Goal: Transaction & Acquisition: Purchase product/service

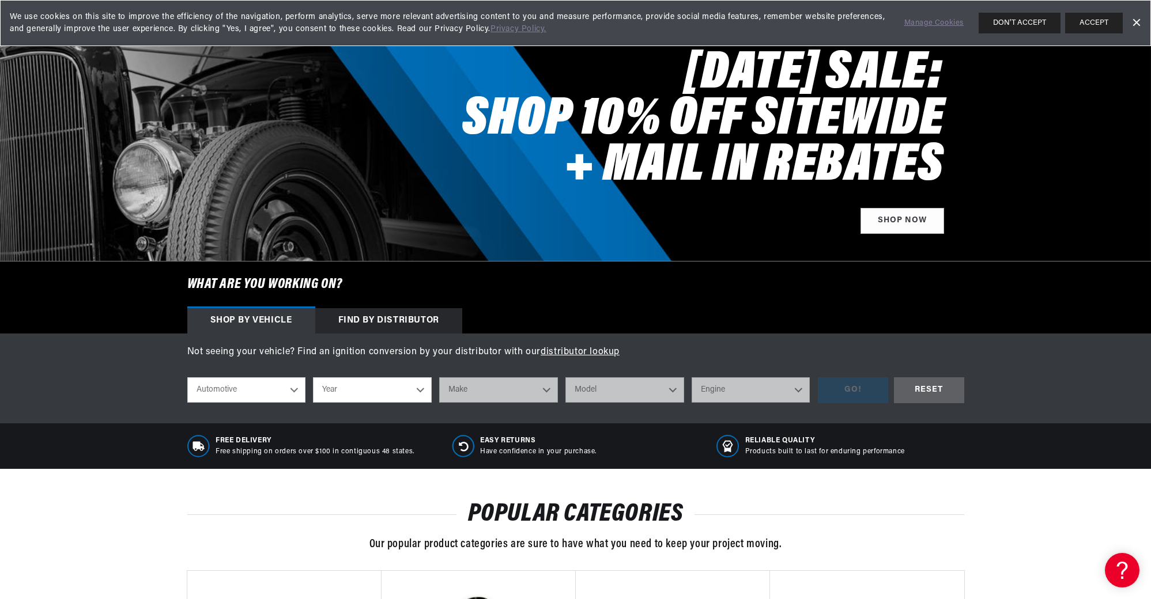
scroll to position [0, 616]
select select "1963"
select select "Jaguar"
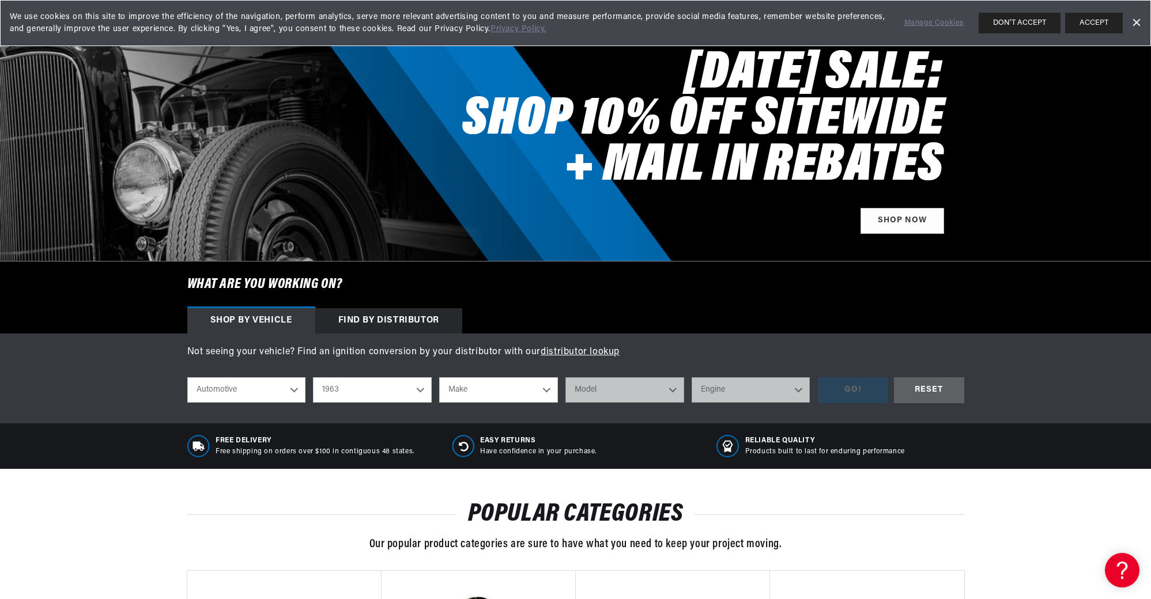
select select "Jaguar"
select select "XKE"
select select "3.8L"
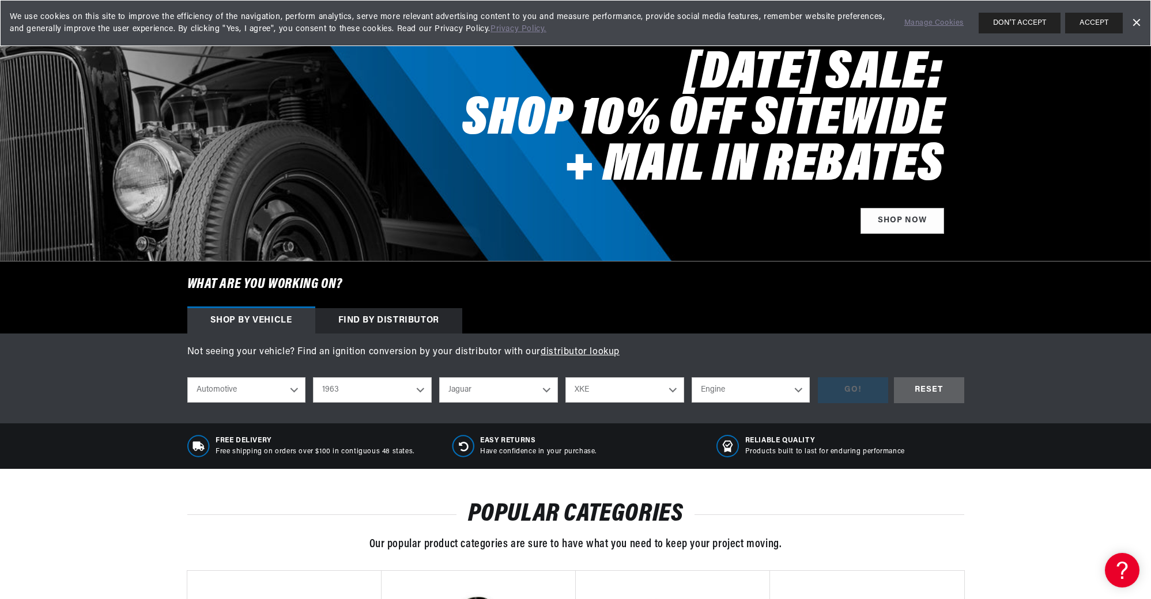
select select "3.8L"
click at [849, 391] on div "GO!" at bounding box center [853, 390] width 70 height 26
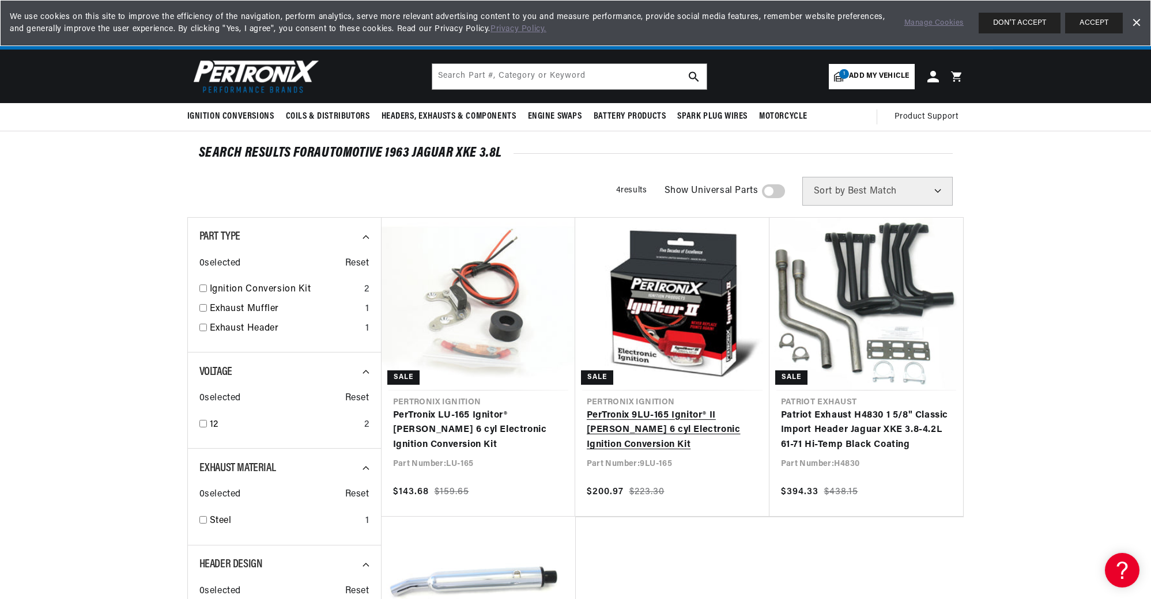
click at [679, 418] on link "PerTronix 9LU-165 Ignitor® II Lucas 6 cyl Electronic Ignition Conversion Kit" at bounding box center [672, 431] width 171 height 44
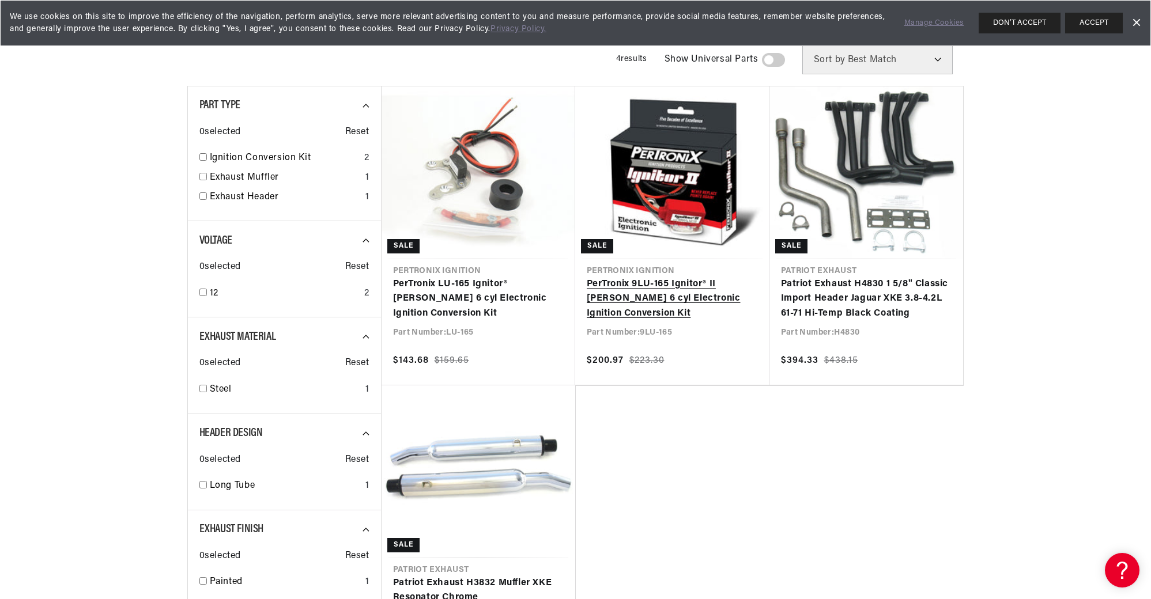
scroll to position [0, 616]
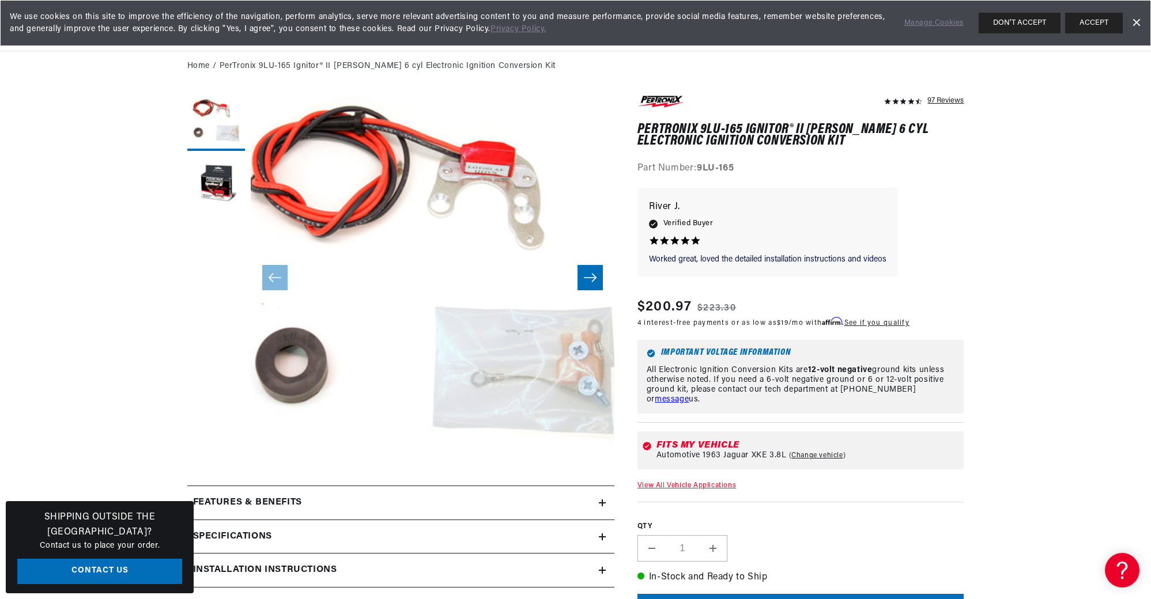
scroll to position [78, 0]
